Goal: Task Accomplishment & Management: Manage account settings

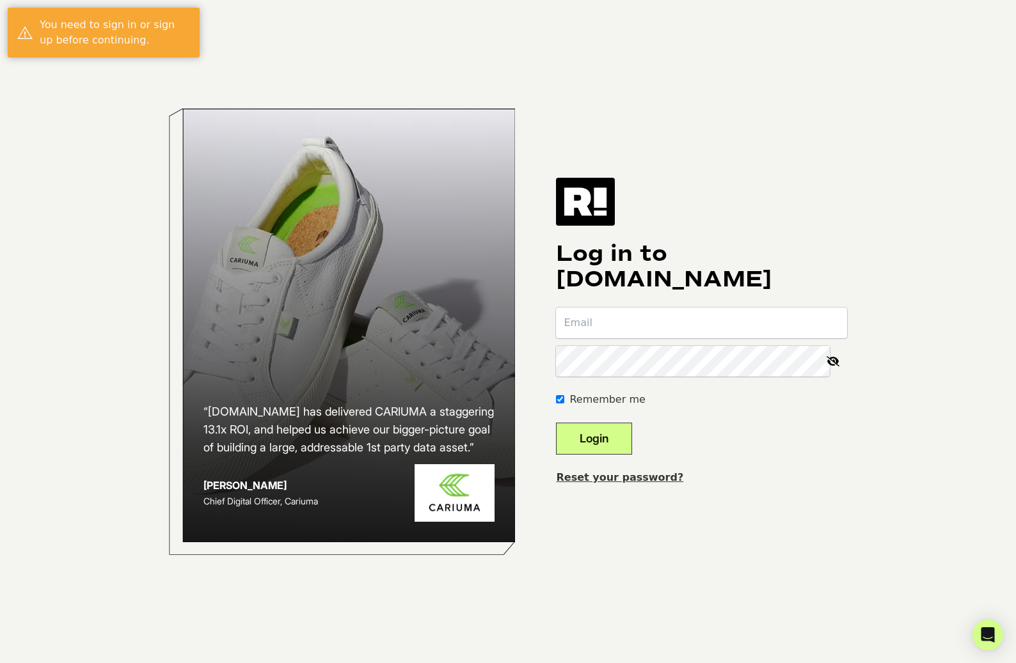
type input "[PERSON_NAME][EMAIL_ADDRESS][DOMAIN_NAME]"
click at [606, 437] on button "Login" at bounding box center [594, 439] width 76 height 32
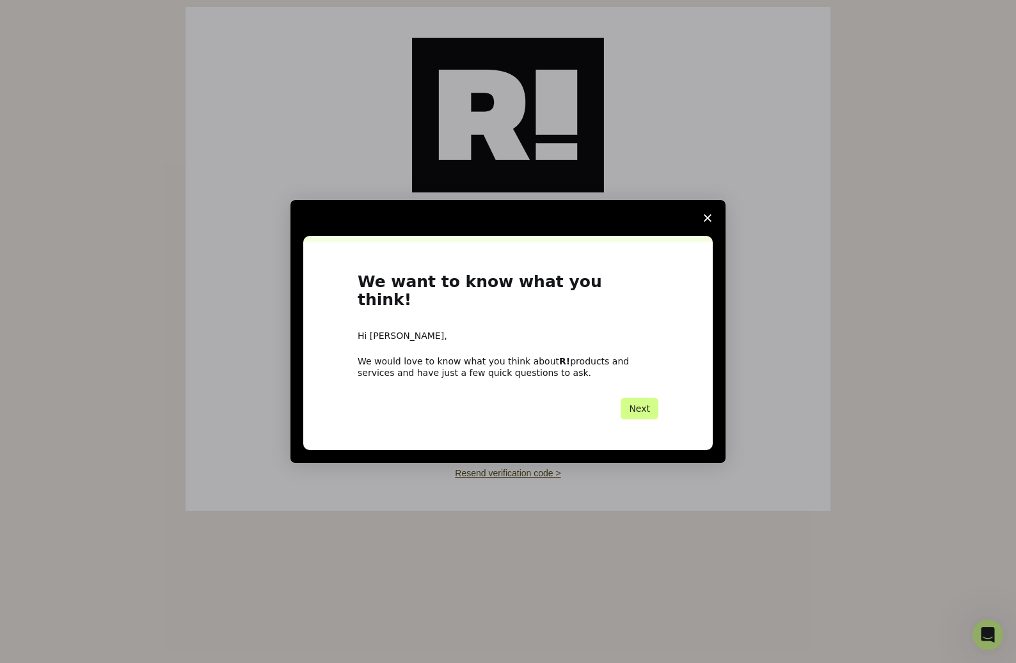
click at [702, 226] on span "Close survey" at bounding box center [707, 218] width 36 height 36
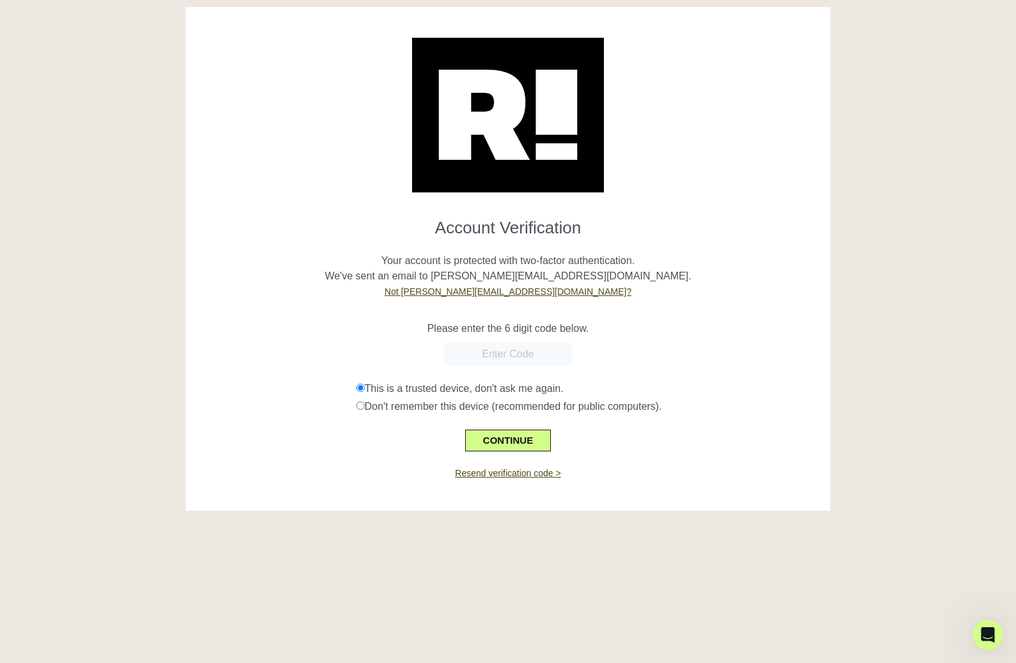
click at [522, 349] on input "text" at bounding box center [508, 354] width 128 height 23
paste input "343221"
type input "343221"
click at [524, 436] on button "CONTINUE" at bounding box center [508, 441] width 86 height 22
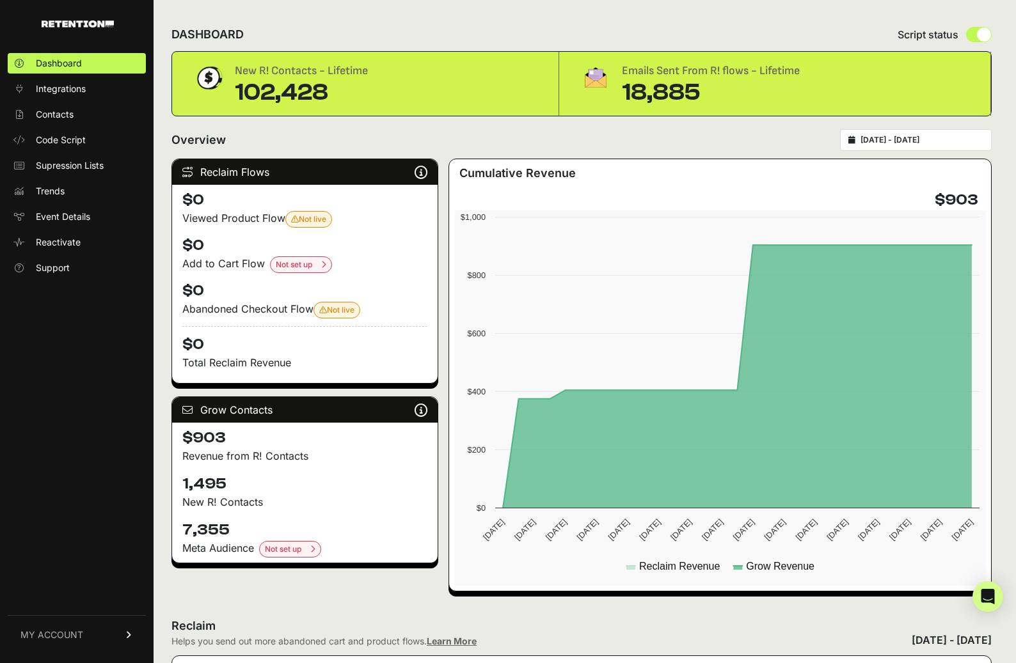
click at [974, 34] on input "radio" at bounding box center [979, 34] width 26 height 15
radio input "true"
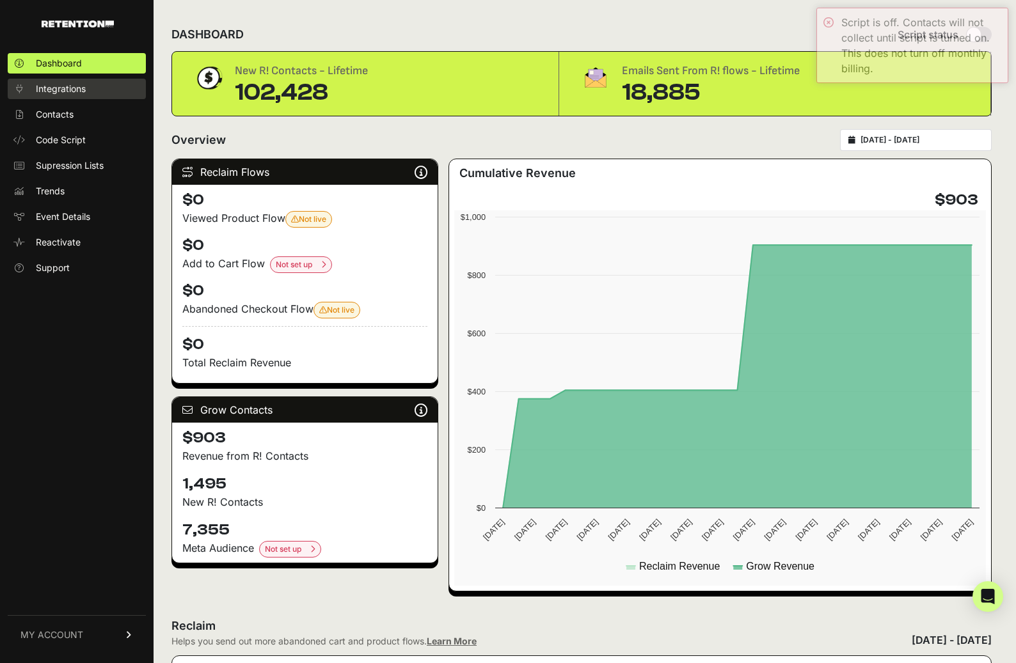
click at [67, 84] on span "Integrations" at bounding box center [61, 88] width 50 height 13
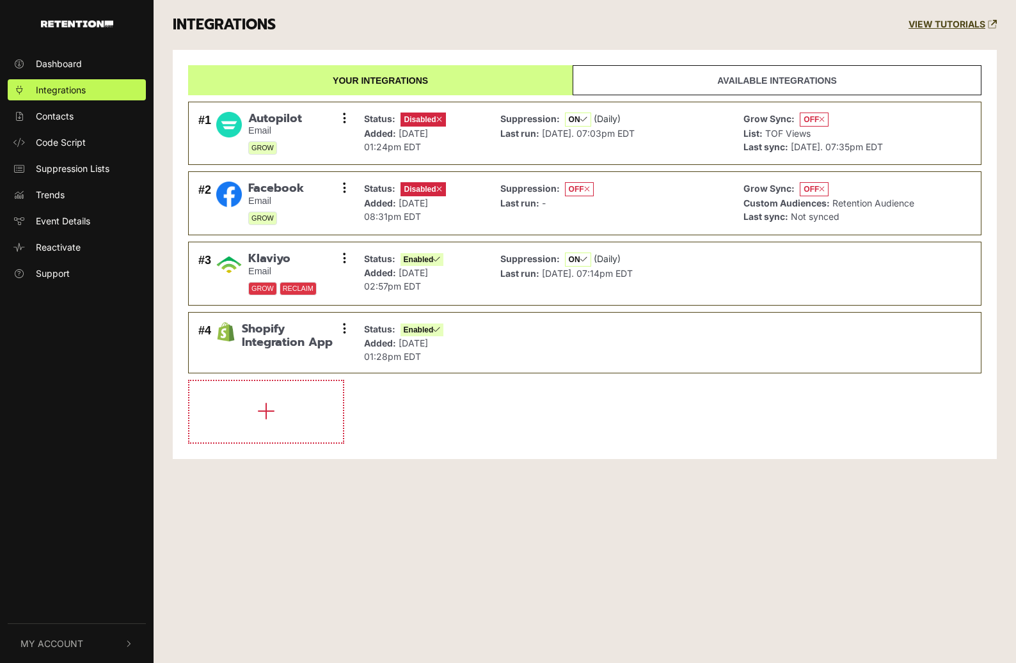
click at [47, 114] on span "Contacts" at bounding box center [55, 115] width 38 height 13
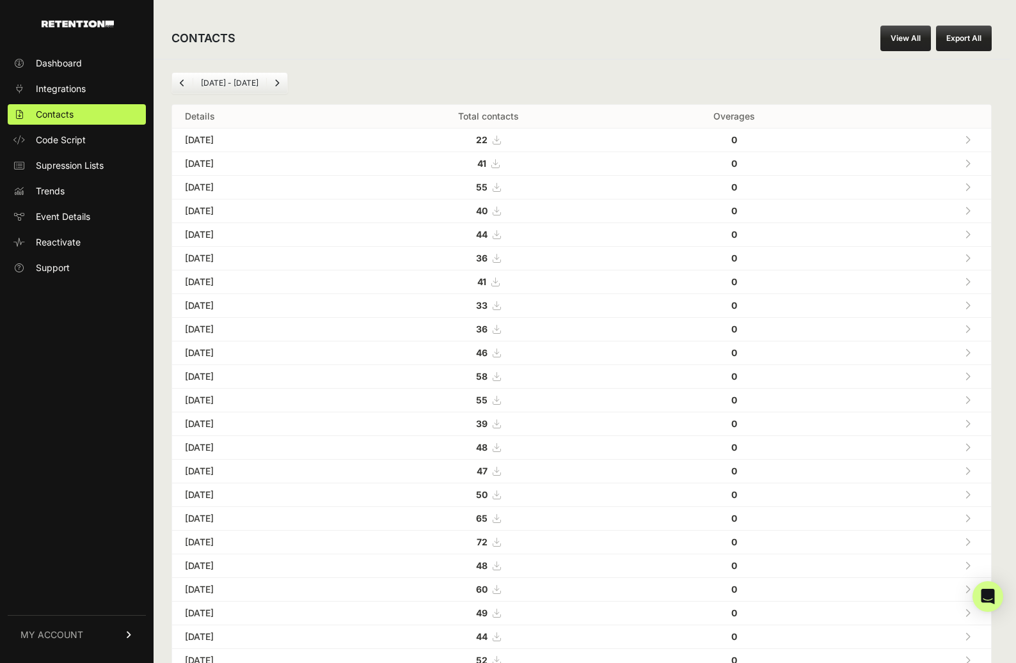
click at [967, 39] on button "Export All" at bounding box center [964, 39] width 56 height 26
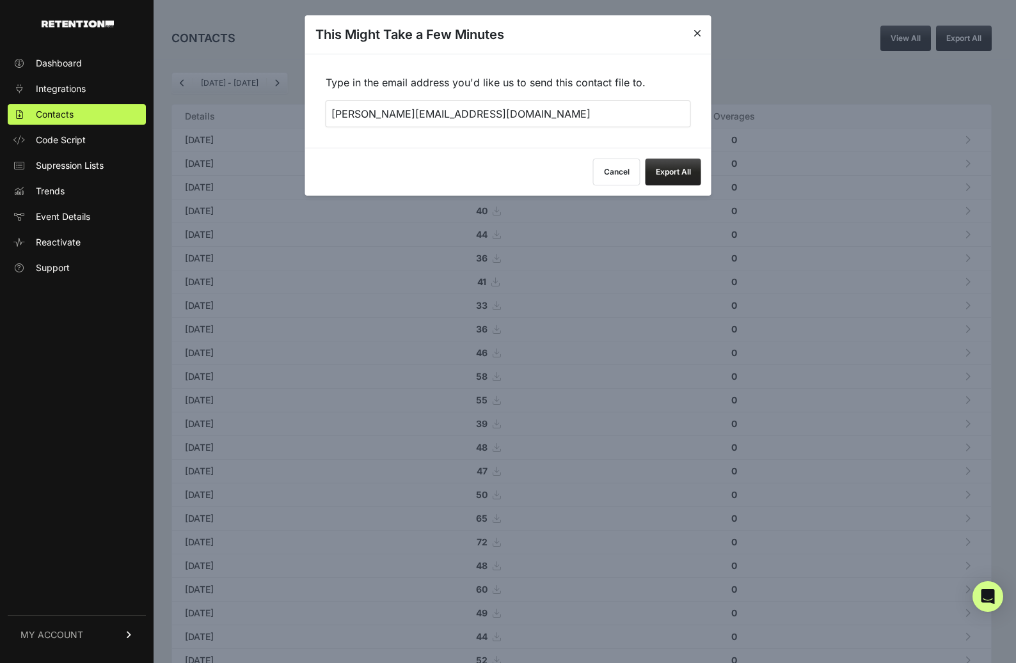
click at [679, 171] on button "Export All" at bounding box center [673, 172] width 56 height 27
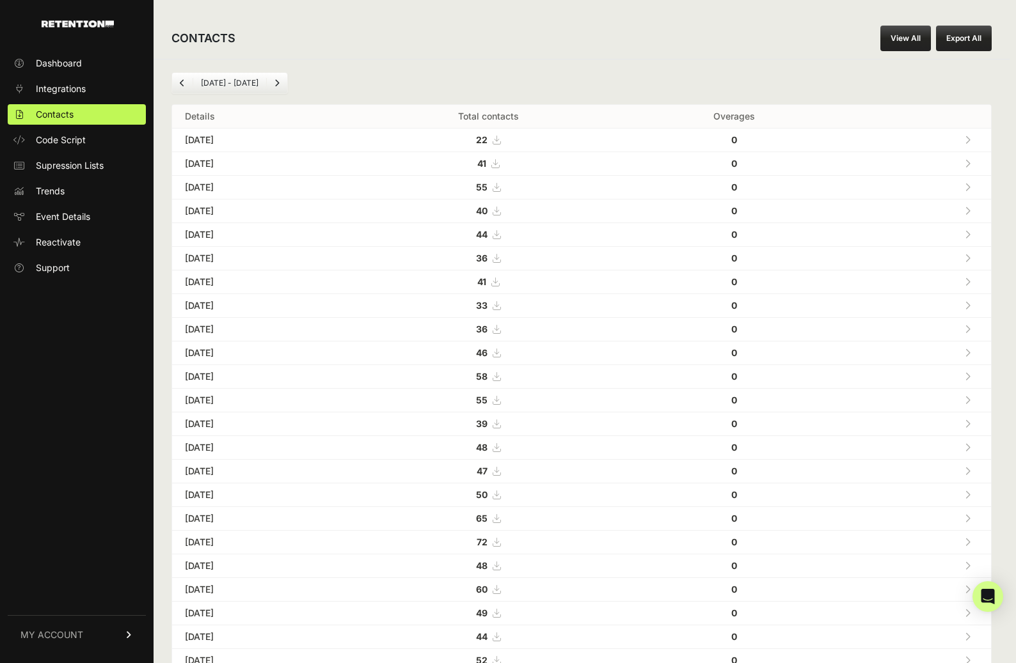
click at [64, 630] on span "MY ACCOUNT" at bounding box center [51, 635] width 63 height 13
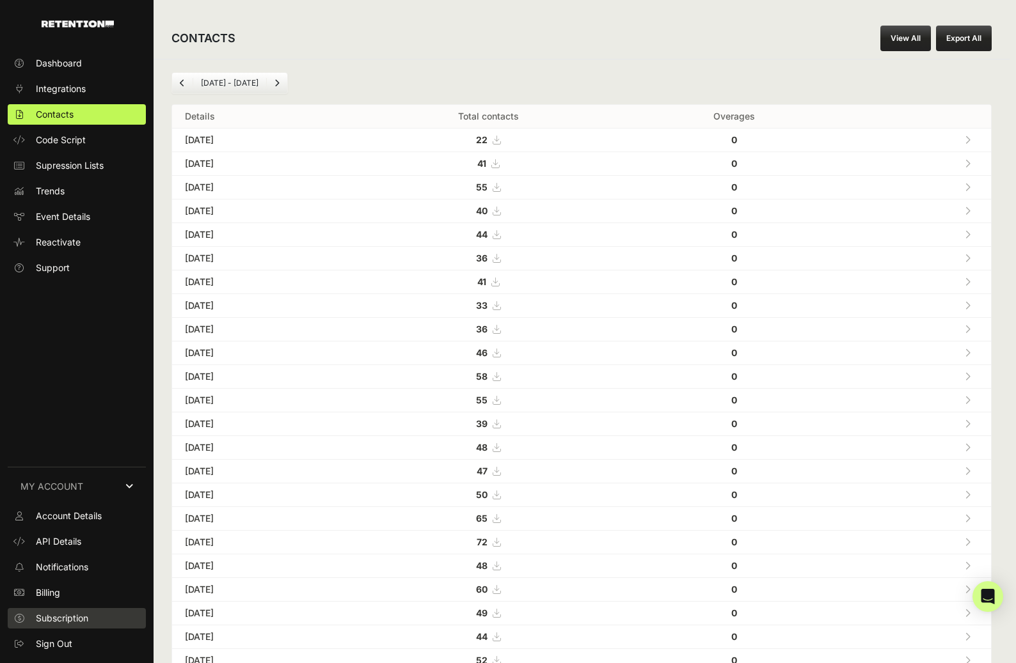
click at [58, 619] on span "Subscription" at bounding box center [62, 618] width 52 height 13
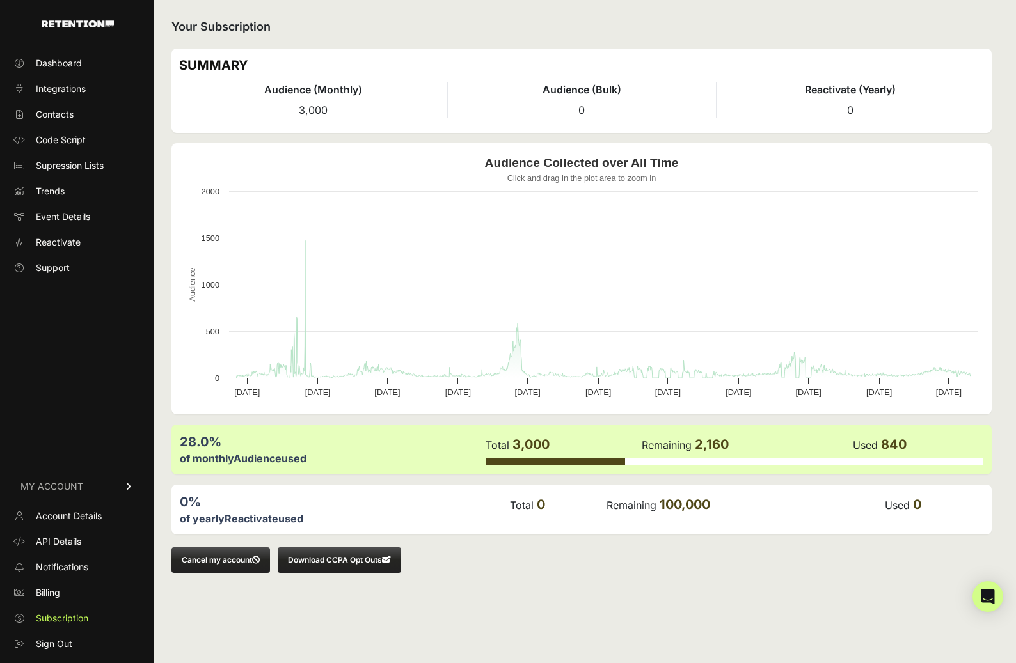
click at [222, 560] on button "Cancel my account" at bounding box center [220, 560] width 98 height 26
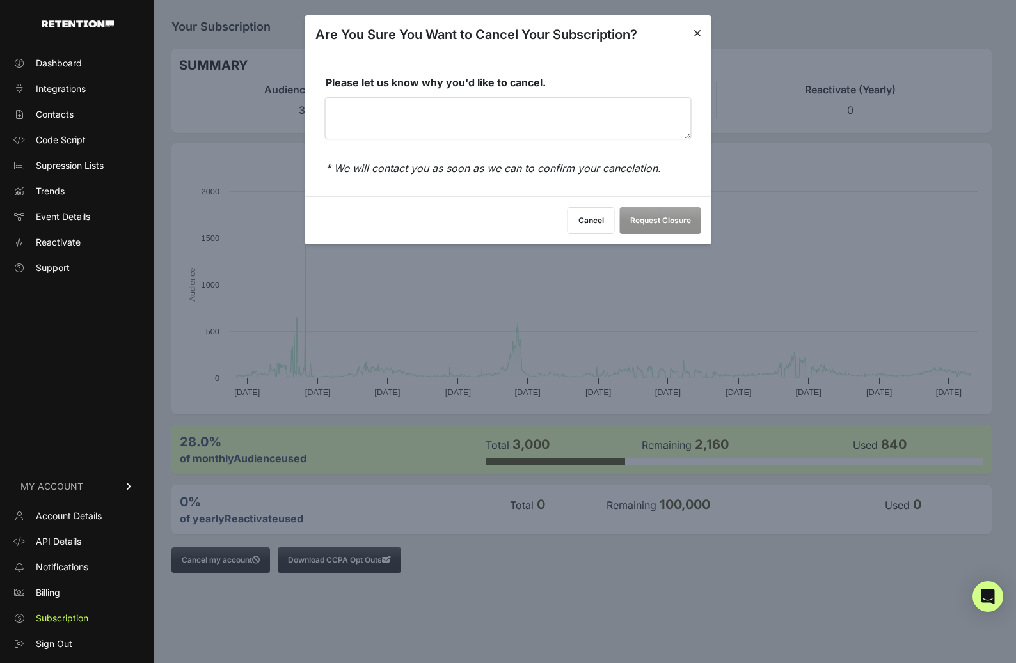
click at [560, 130] on textarea "Please let us know why you'd like to cancel." at bounding box center [508, 118] width 365 height 41
type textarea "Do not need service anymore"
click at [668, 217] on button "Request Closure" at bounding box center [660, 220] width 81 height 27
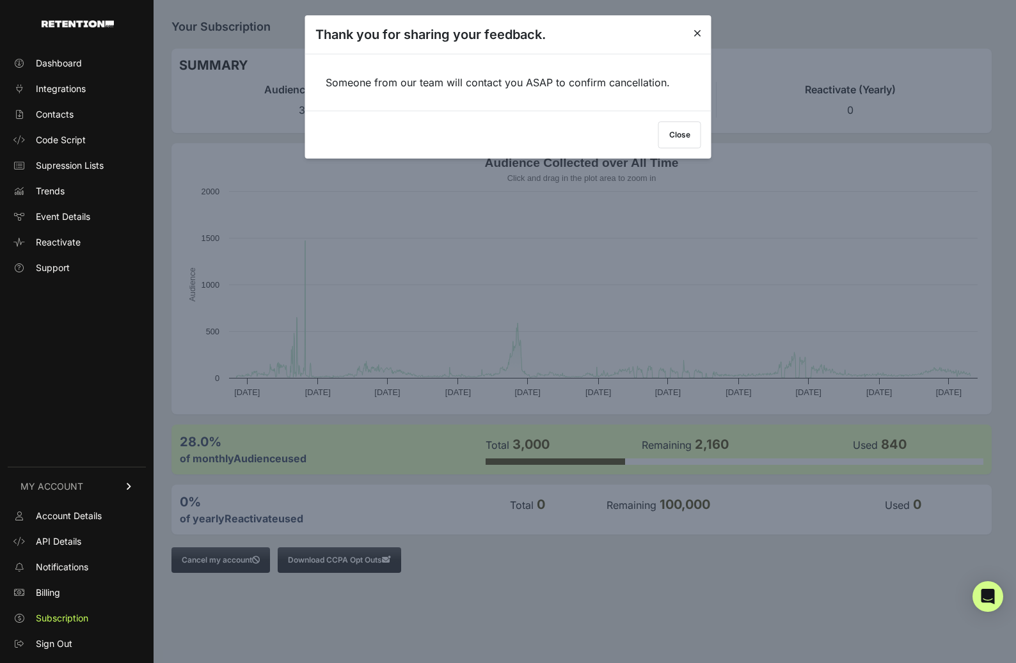
click at [692, 139] on button "Close" at bounding box center [679, 135] width 43 height 27
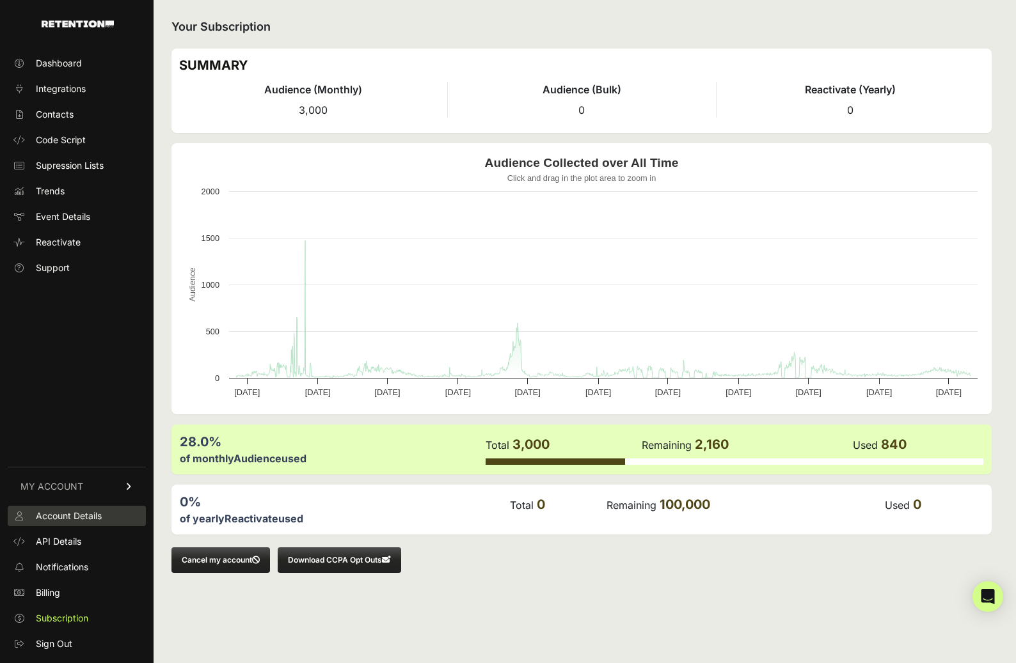
click at [65, 514] on span "Account Details" at bounding box center [69, 516] width 66 height 13
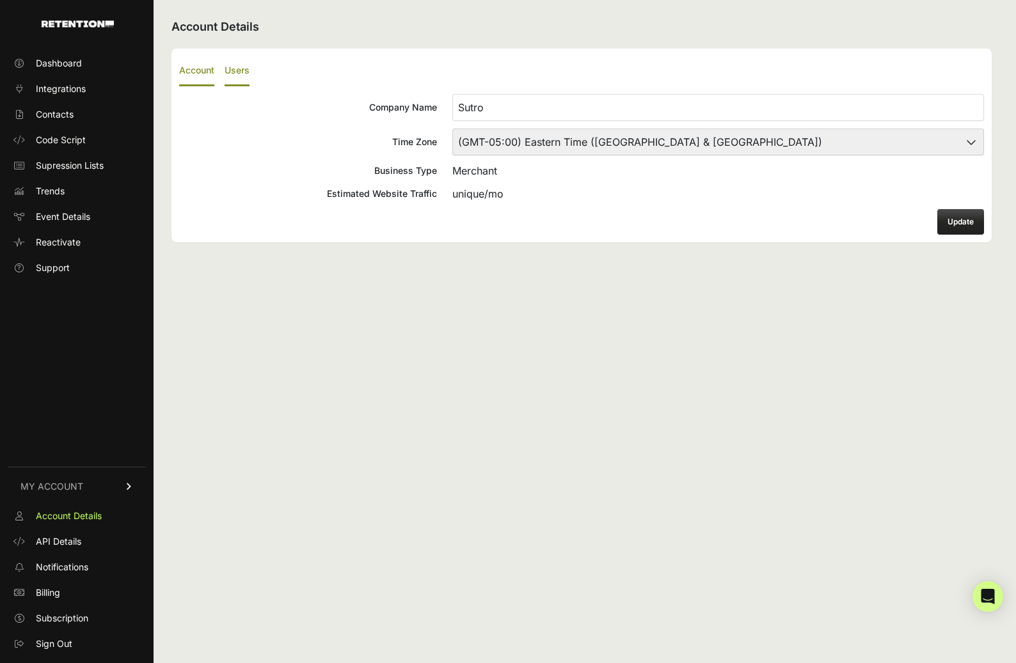
click at [226, 71] on label "Users" at bounding box center [236, 71] width 25 height 30
click at [0, 0] on input "Users" at bounding box center [0, 0] width 0 height 0
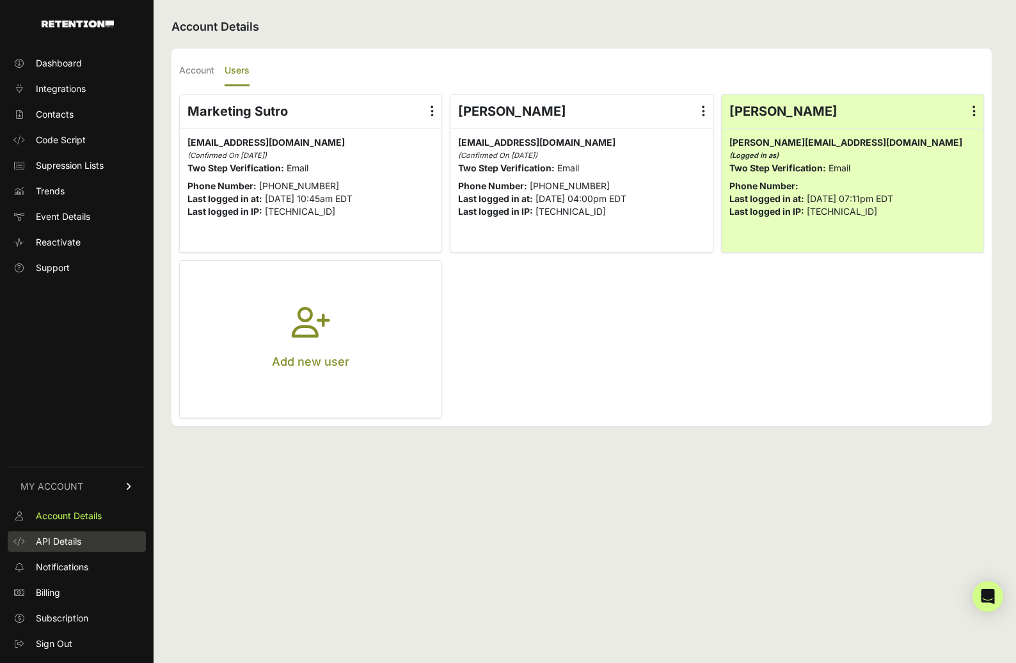
click at [66, 540] on span "API Details" at bounding box center [58, 541] width 45 height 13
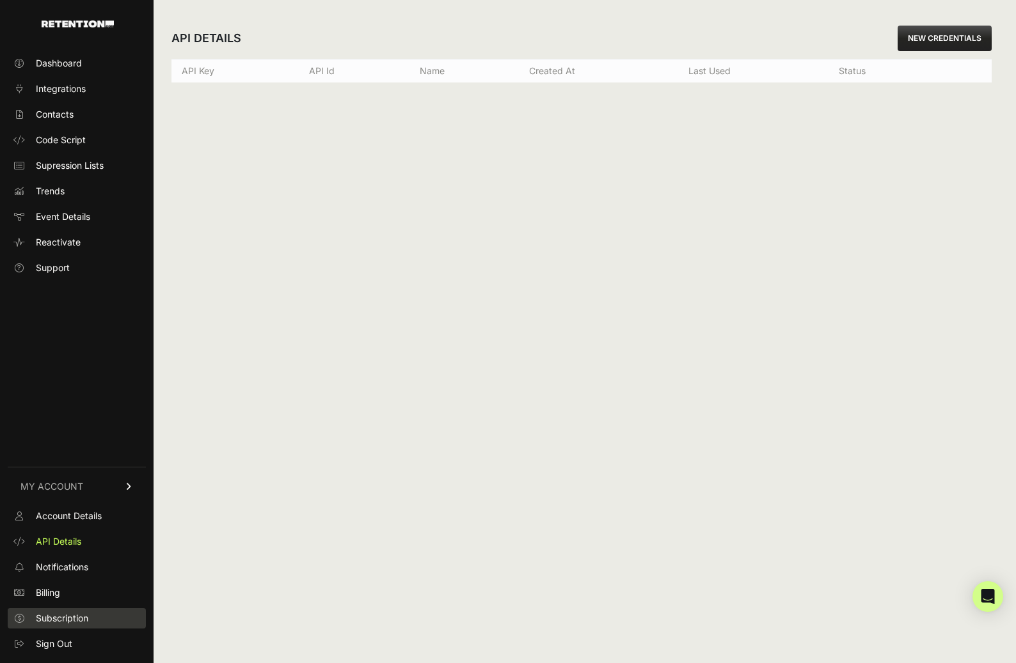
click at [59, 622] on span "Subscription" at bounding box center [62, 618] width 52 height 13
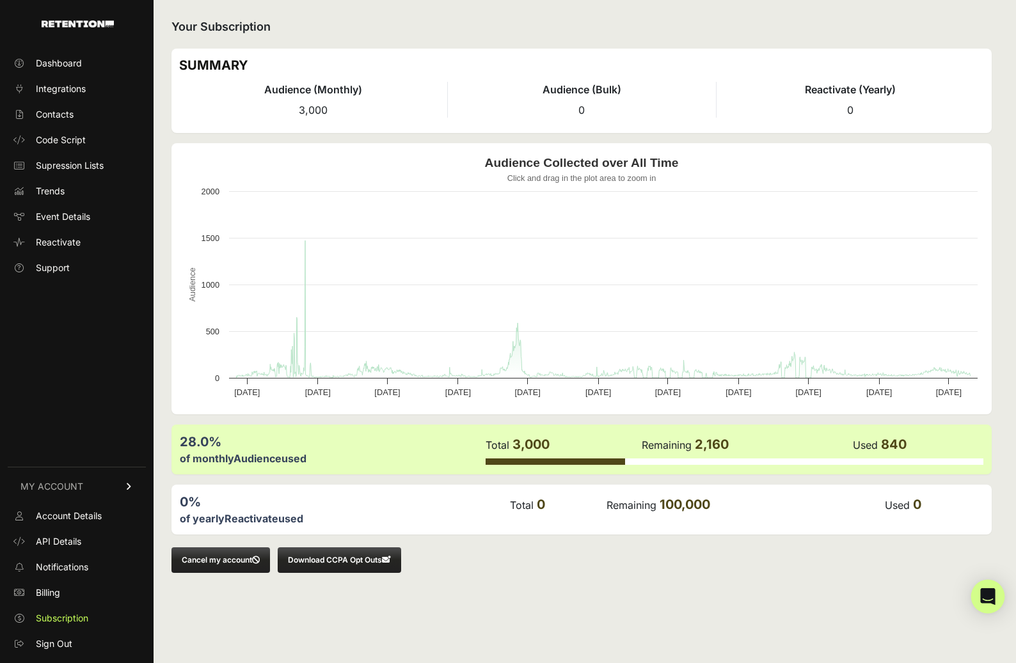
click at [986, 603] on icon "Open Intercom Messenger" at bounding box center [987, 596] width 17 height 17
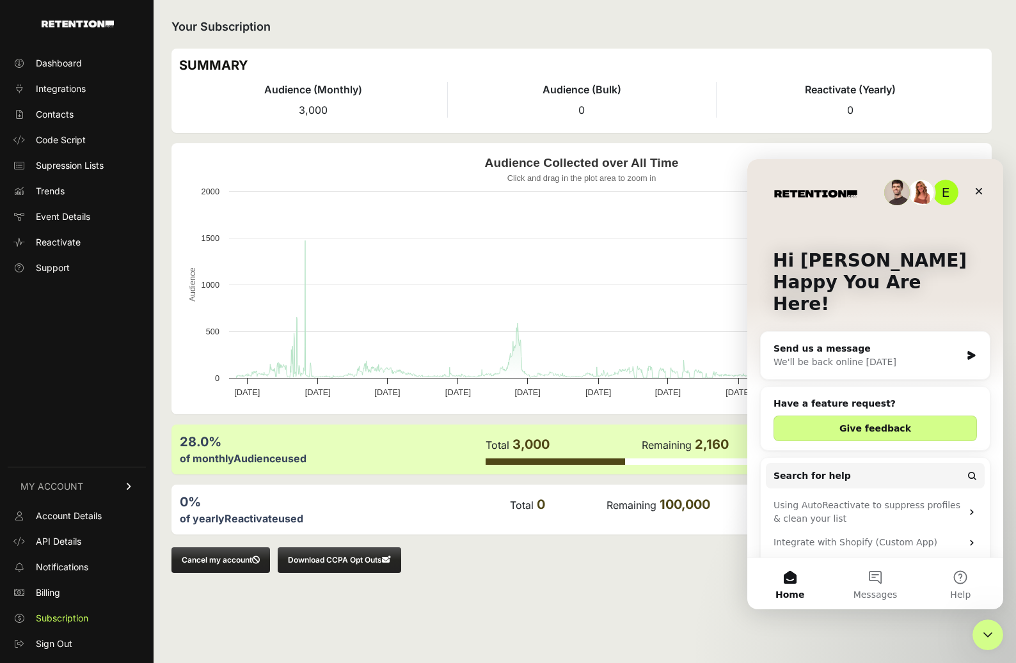
click at [813, 356] on div "We'll be back online [DATE]" at bounding box center [866, 362] width 187 height 13
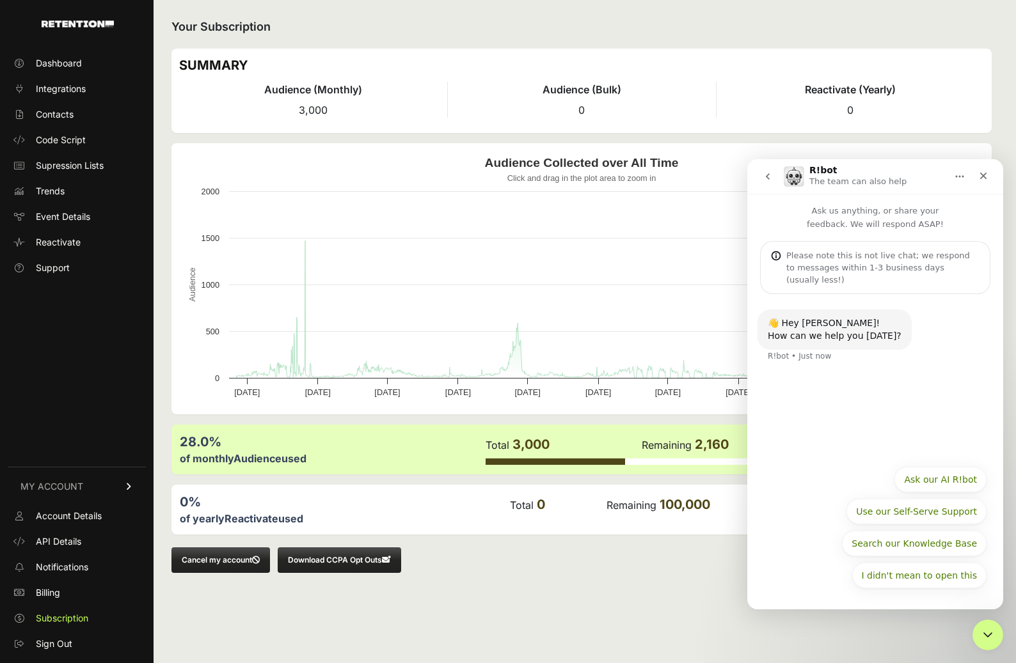
click at [866, 371] on div "👋 Hey [PERSON_NAME]! How can we help you [DATE]? R!bot • Just now" at bounding box center [875, 376] width 256 height 164
click at [981, 173] on icon "Close" at bounding box center [983, 176] width 10 height 10
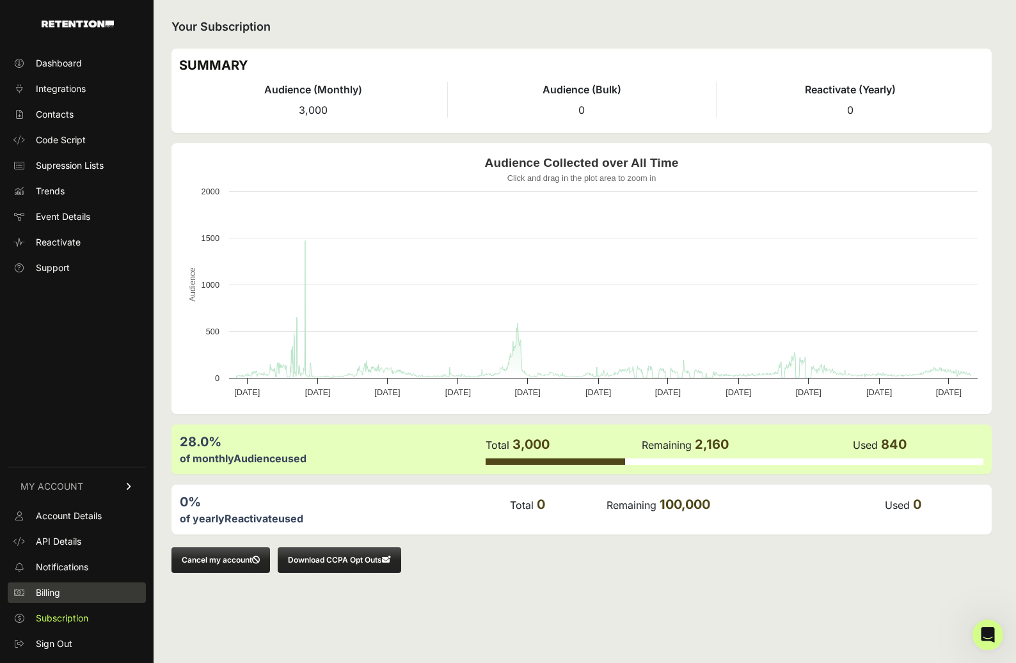
click at [77, 592] on link "Billing" at bounding box center [77, 593] width 138 height 20
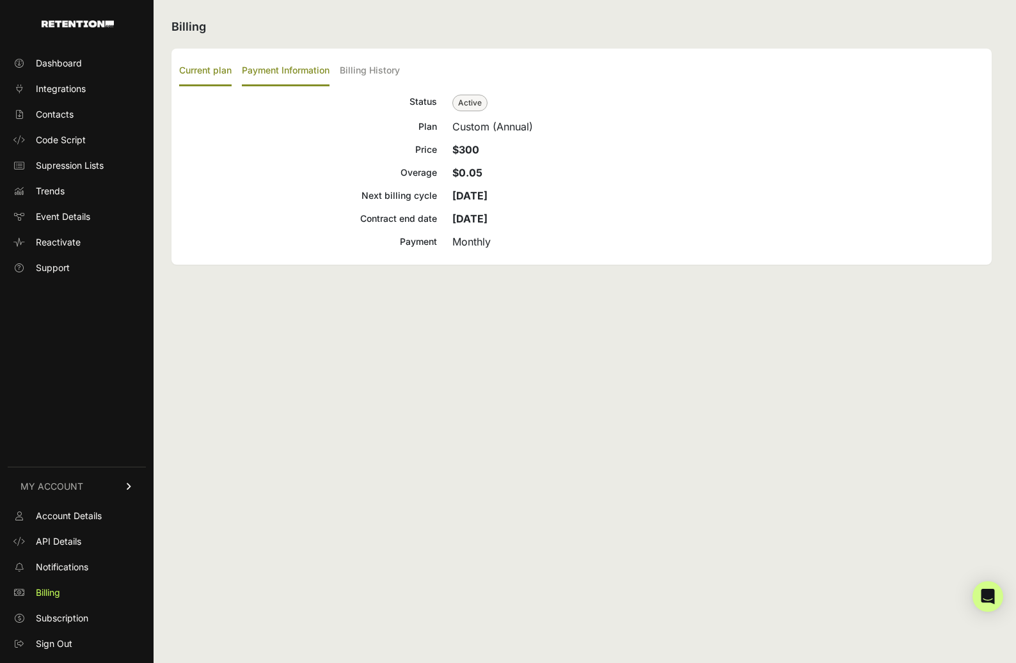
click at [276, 75] on label "Payment Information" at bounding box center [286, 71] width 88 height 30
click at [0, 0] on input "Payment Information" at bounding box center [0, 0] width 0 height 0
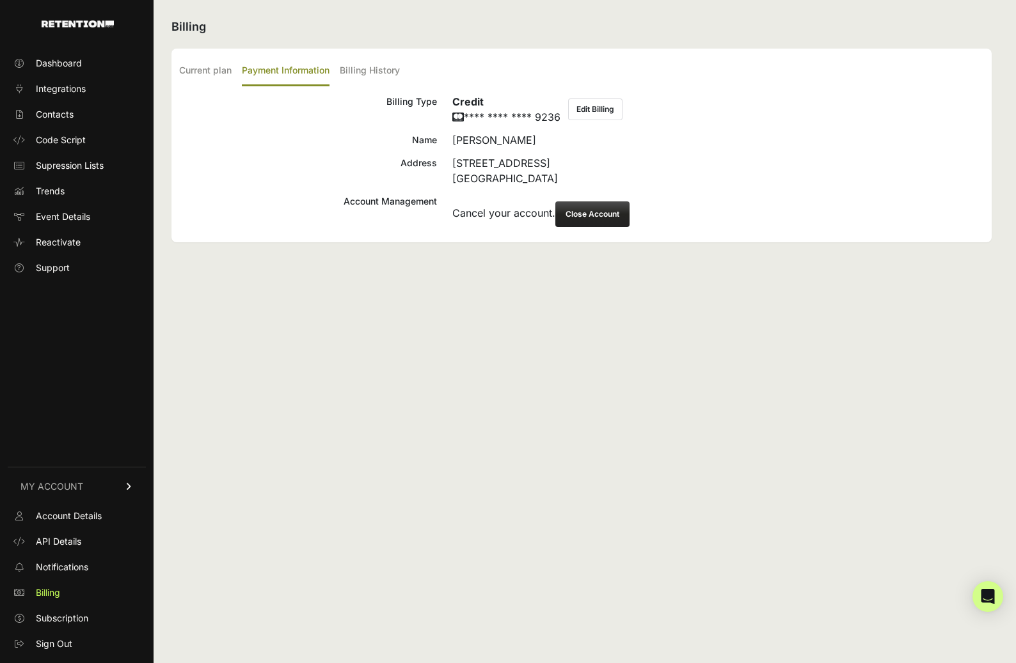
click at [595, 217] on button "Close Account" at bounding box center [592, 214] width 74 height 26
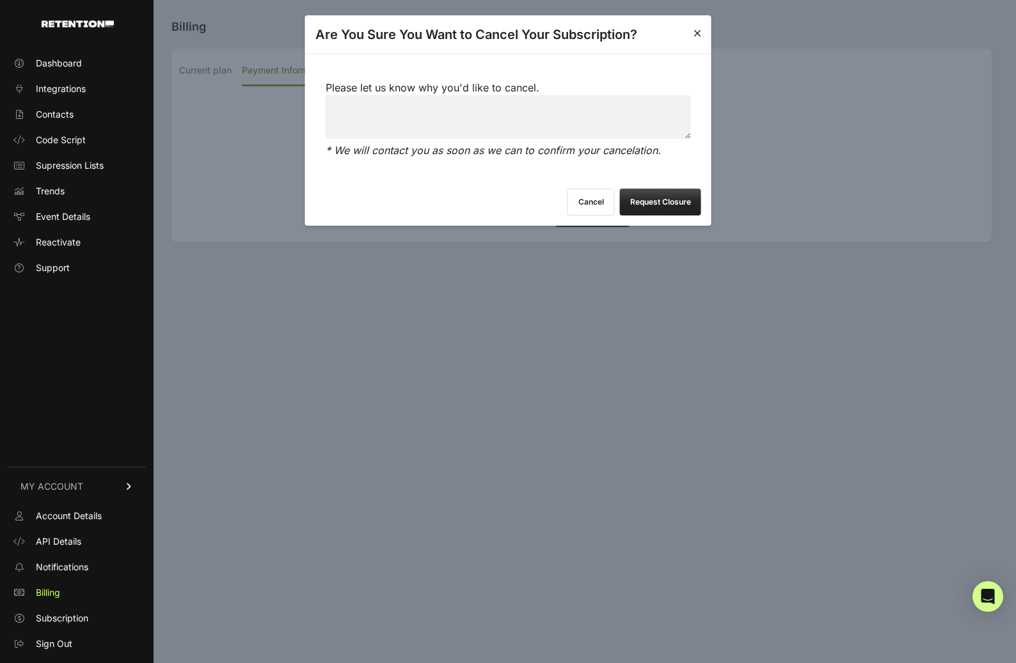
click at [594, 210] on button "Cancel" at bounding box center [590, 202] width 47 height 27
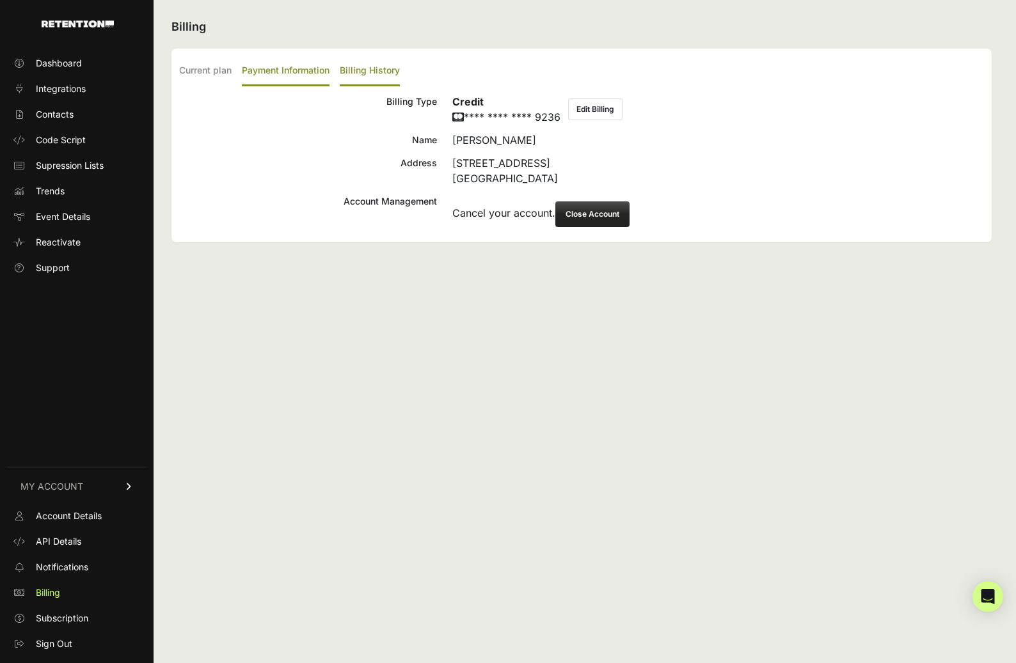
click at [375, 69] on label "Billing History" at bounding box center [370, 71] width 60 height 30
click at [0, 0] on input "Billing History" at bounding box center [0, 0] width 0 height 0
